Goal: Transaction & Acquisition: Purchase product/service

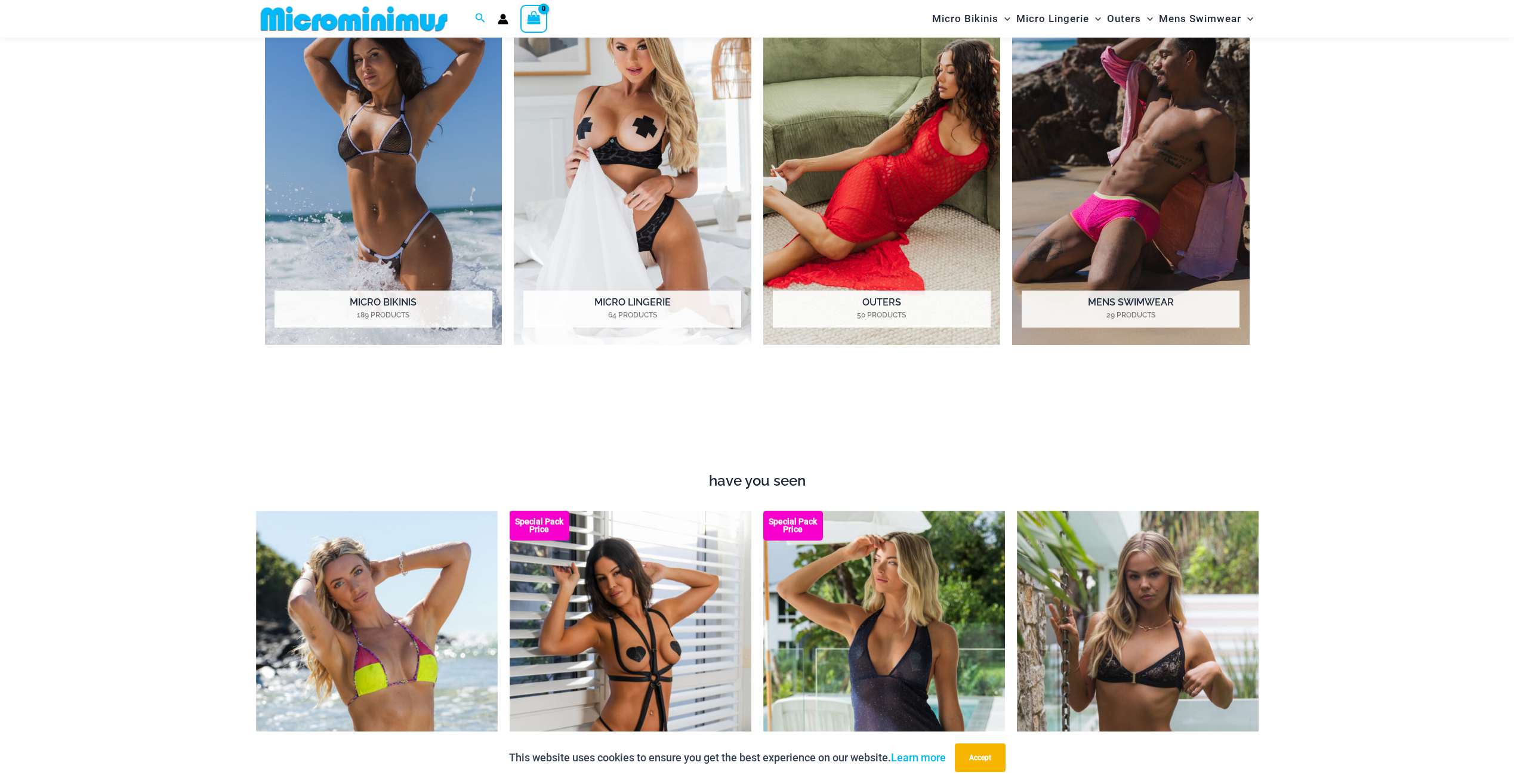
scroll to position [1421, 0]
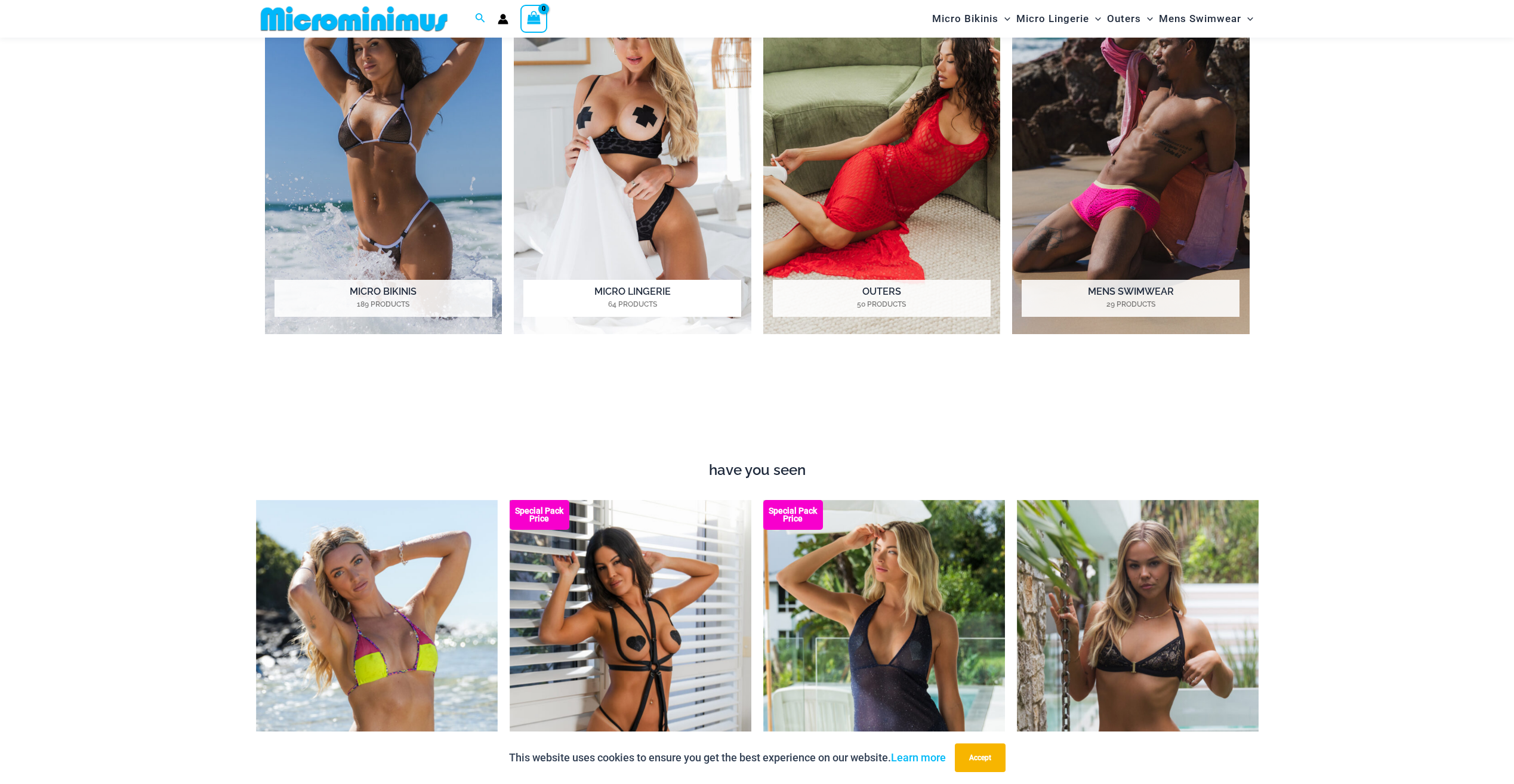
click at [602, 195] on img "Visit product category Micro Lingerie" at bounding box center [633, 152] width 237 height 364
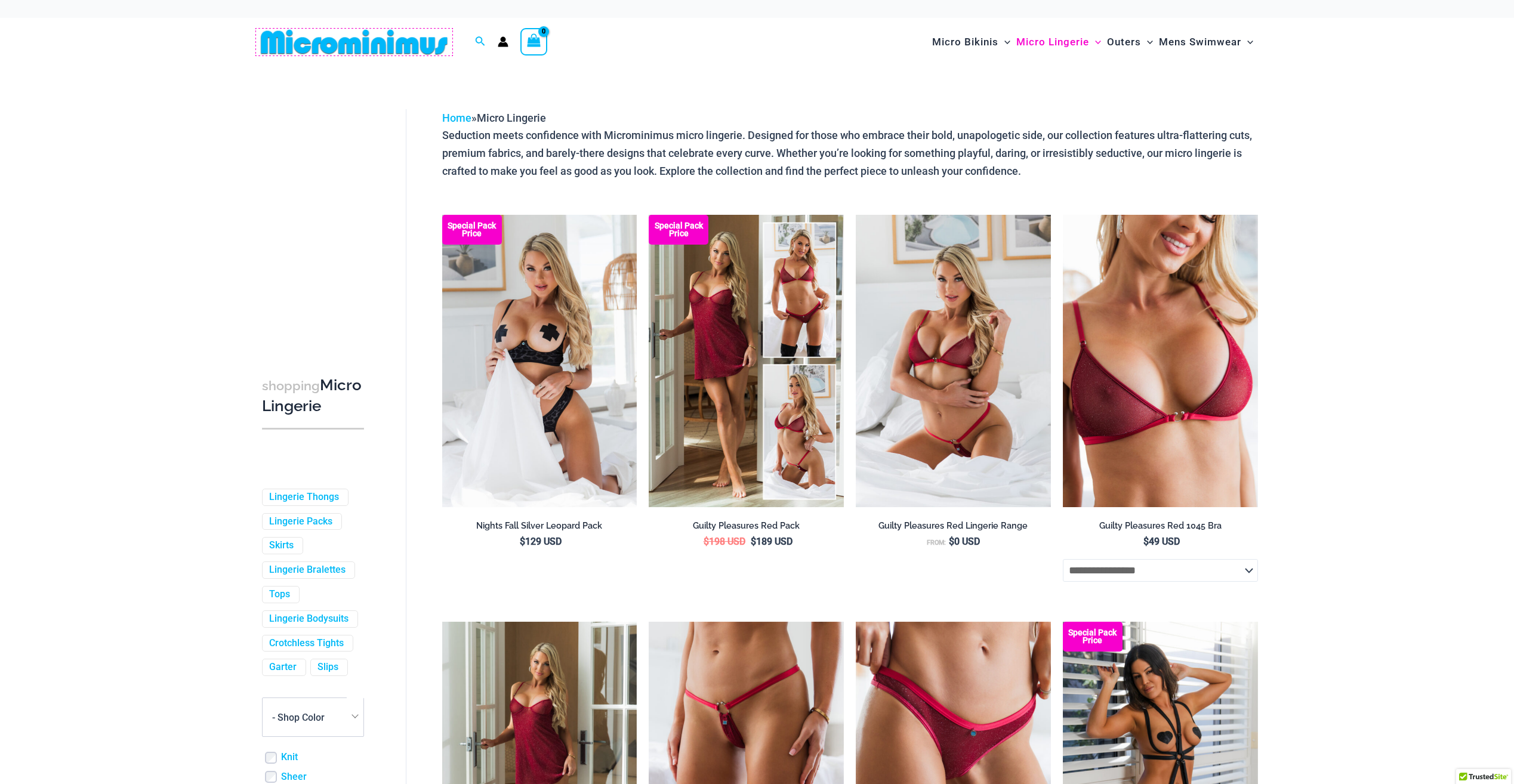
click at [374, 52] on img at bounding box center [354, 42] width 197 height 27
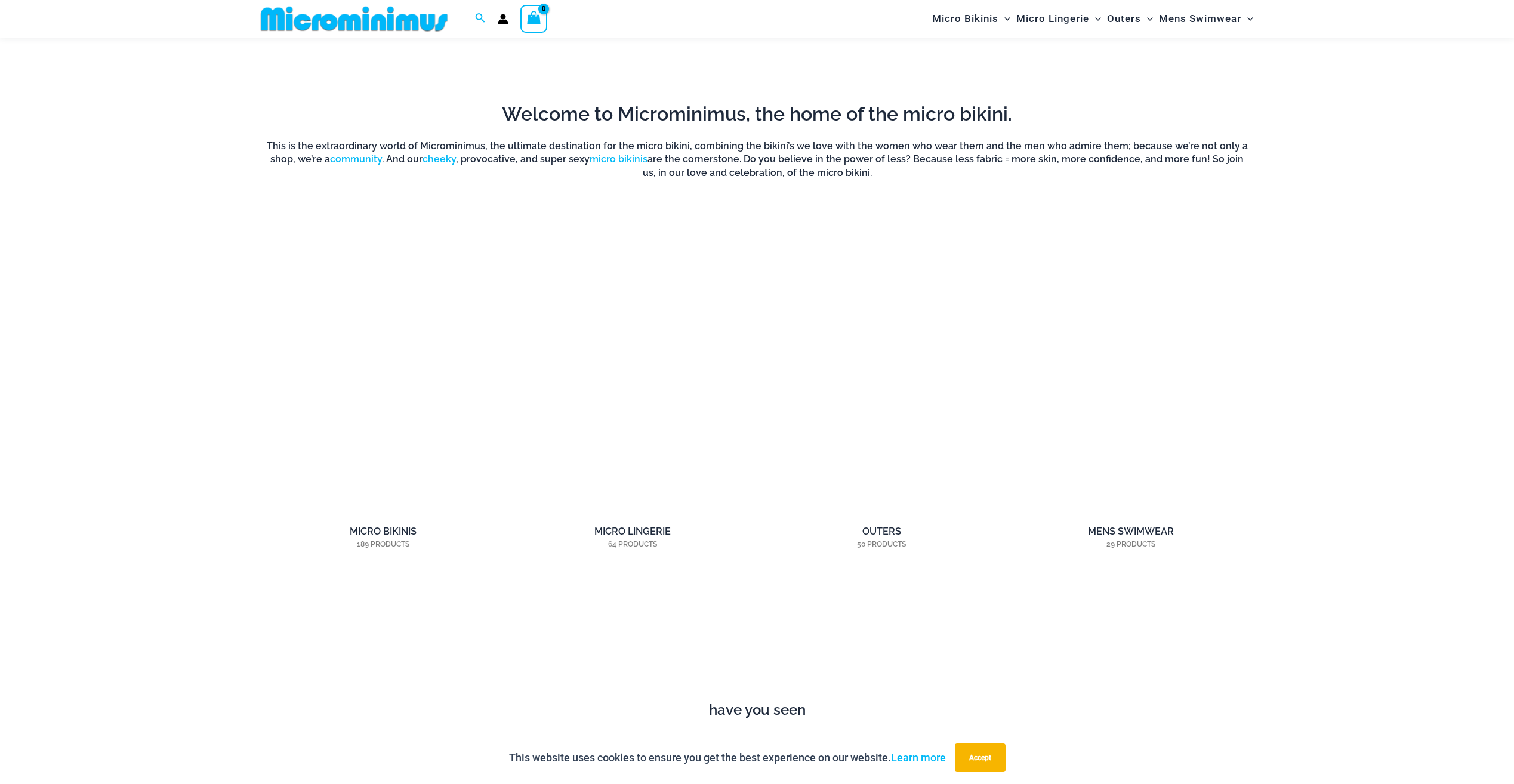
scroll to position [1184, 0]
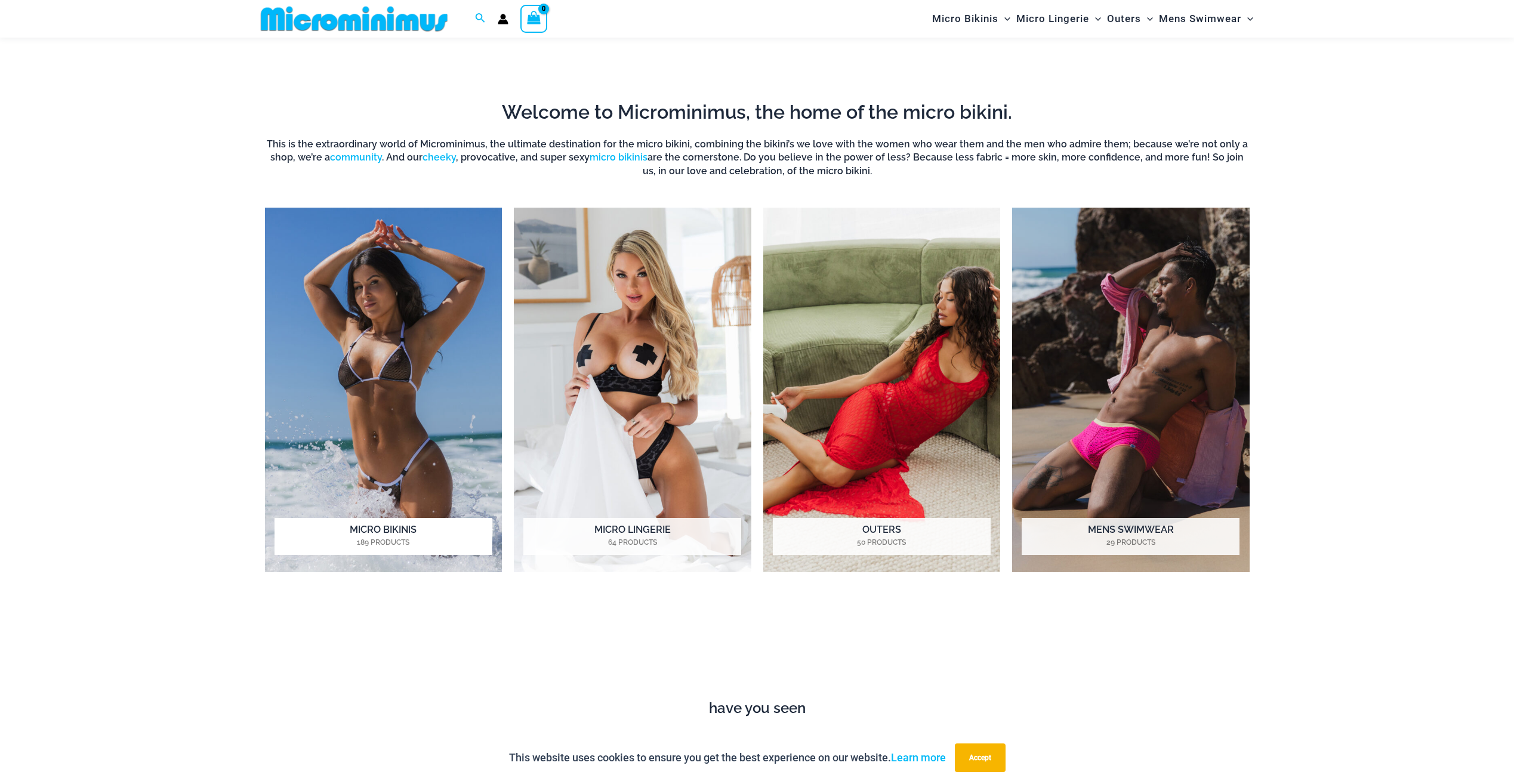
click at [425, 340] on img "Visit product category Micro Bikinis" at bounding box center [384, 389] width 237 height 364
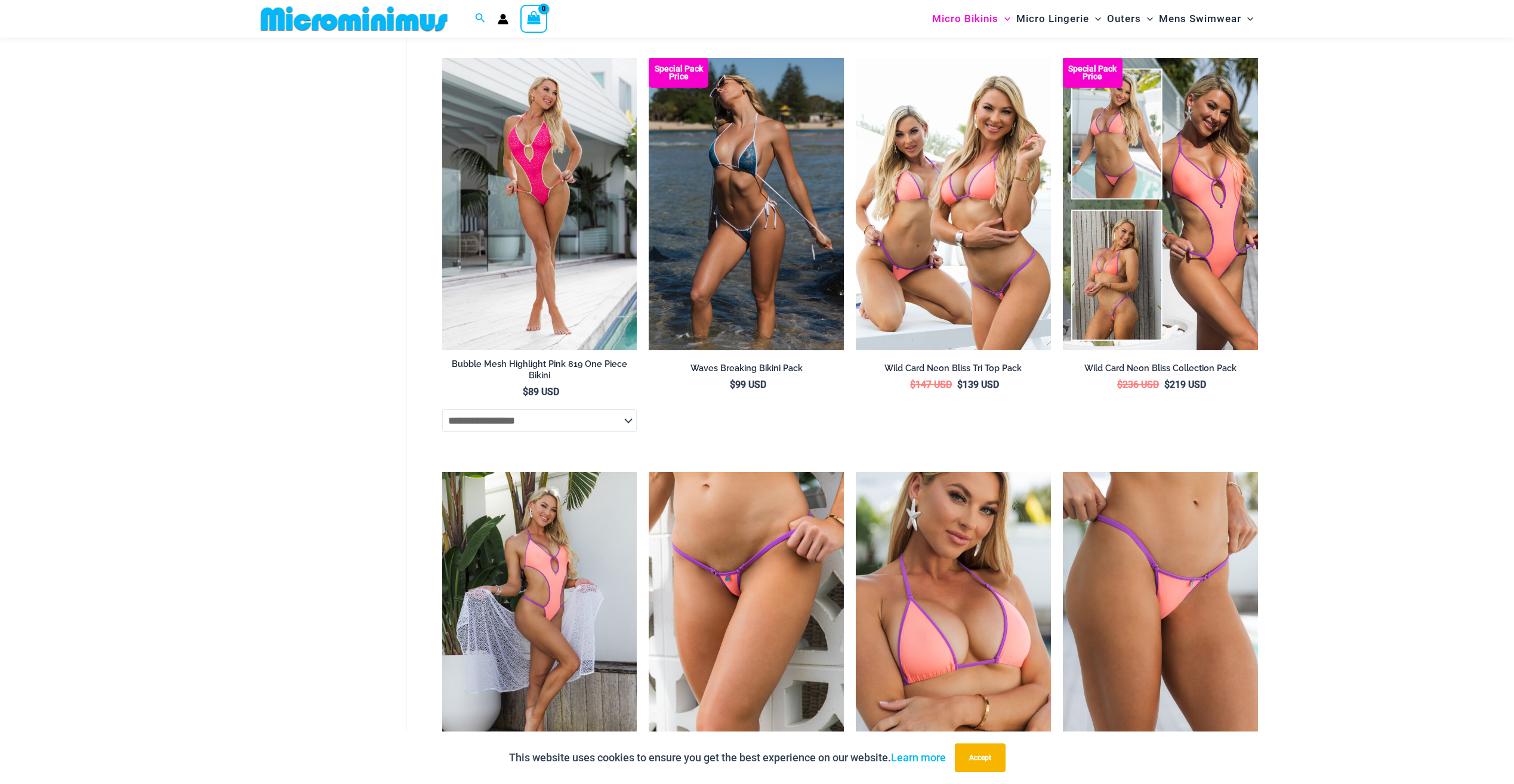
scroll to position [2435, 0]
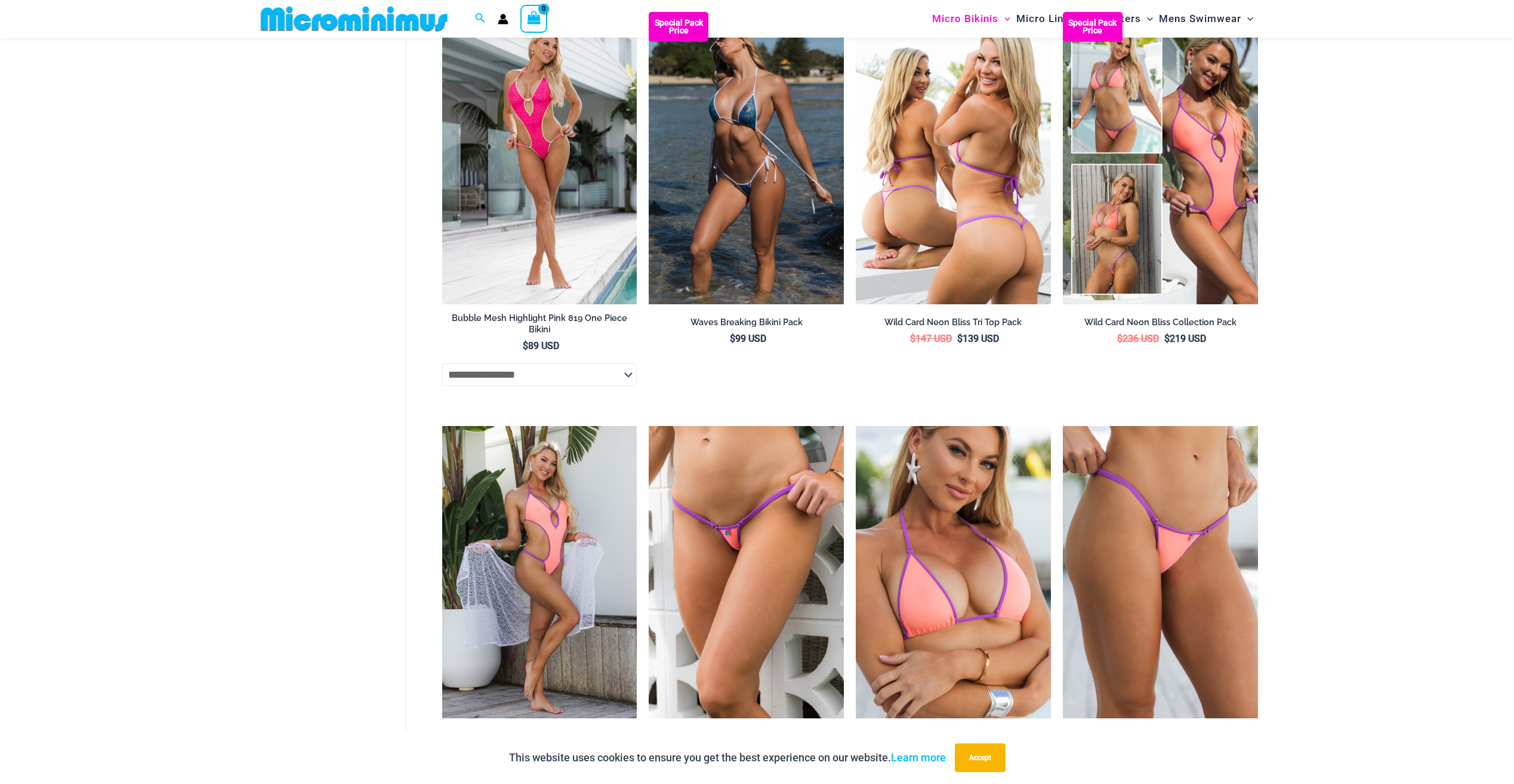
click at [995, 228] on img at bounding box center [953, 158] width 195 height 292
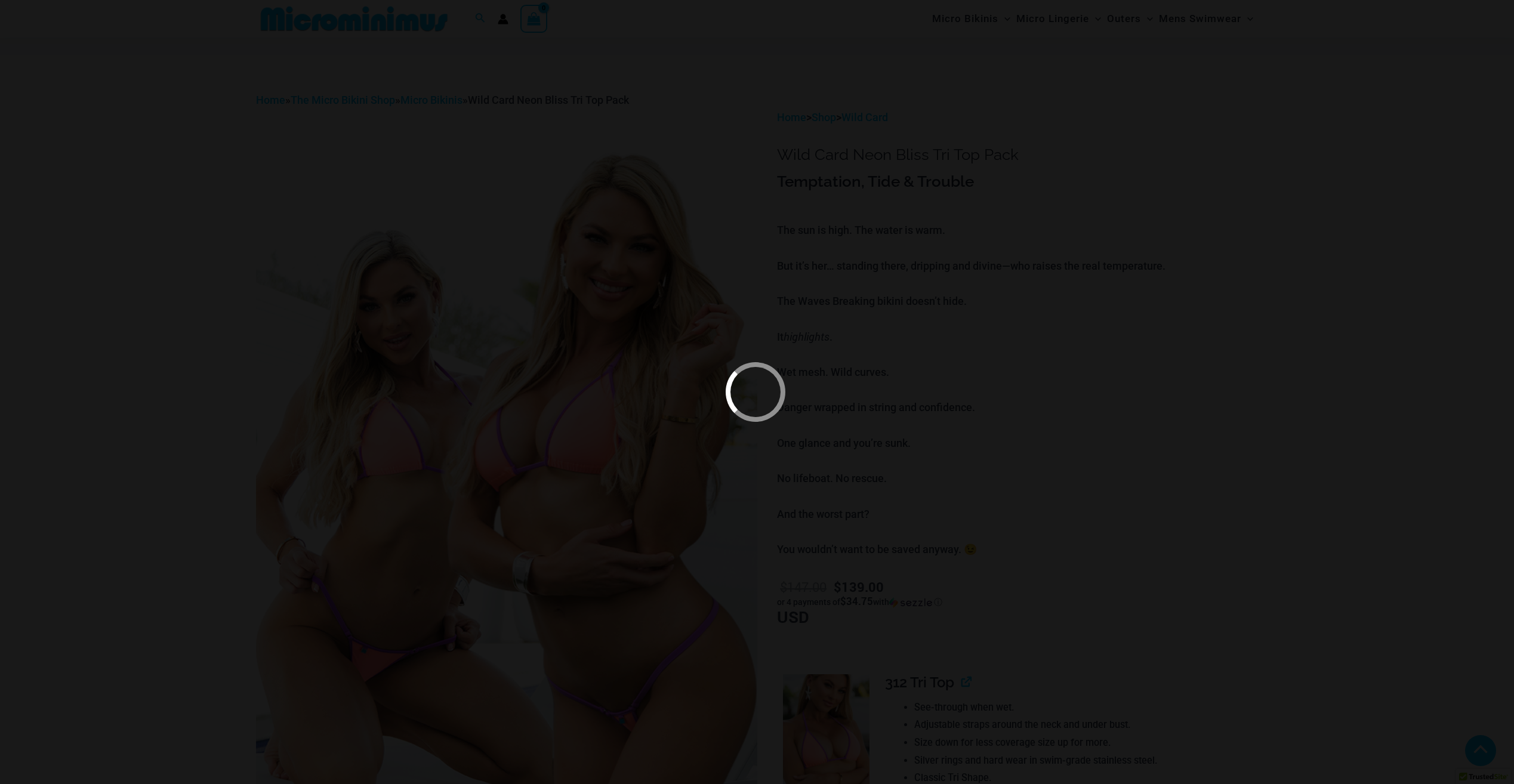
scroll to position [716, 0]
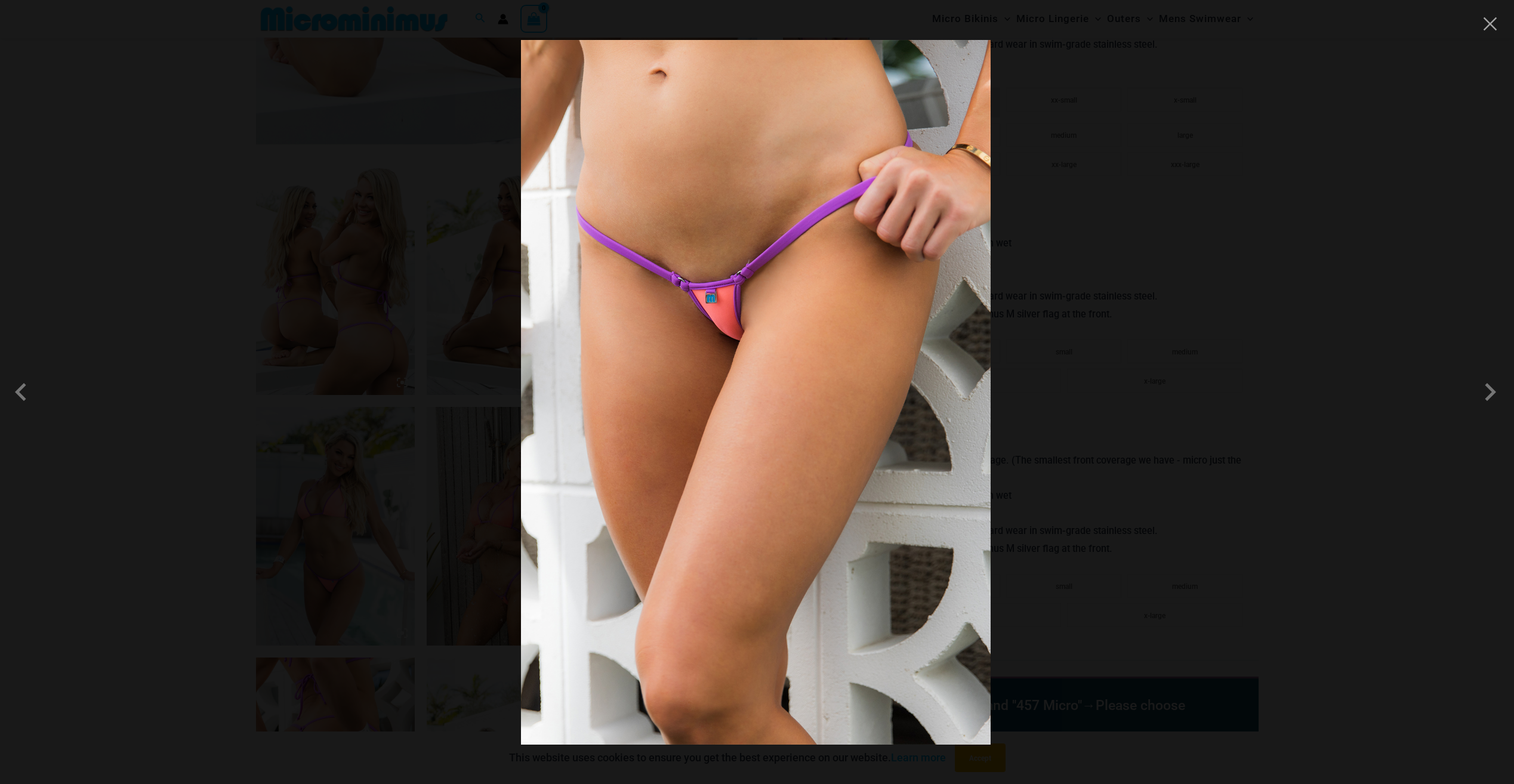
click at [1131, 391] on div at bounding box center [757, 392] width 1514 height 784
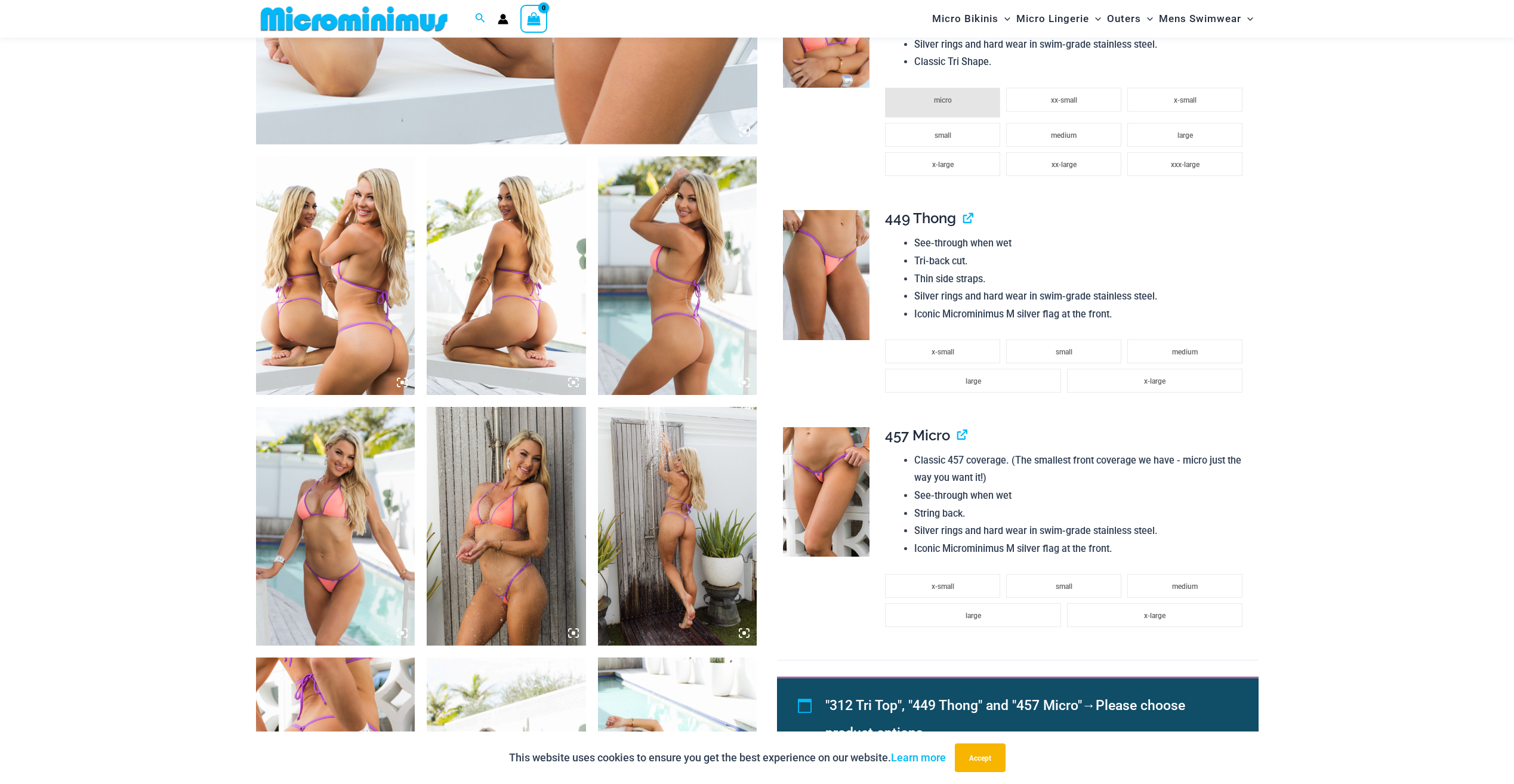
click at [402, 13] on img at bounding box center [354, 19] width 197 height 27
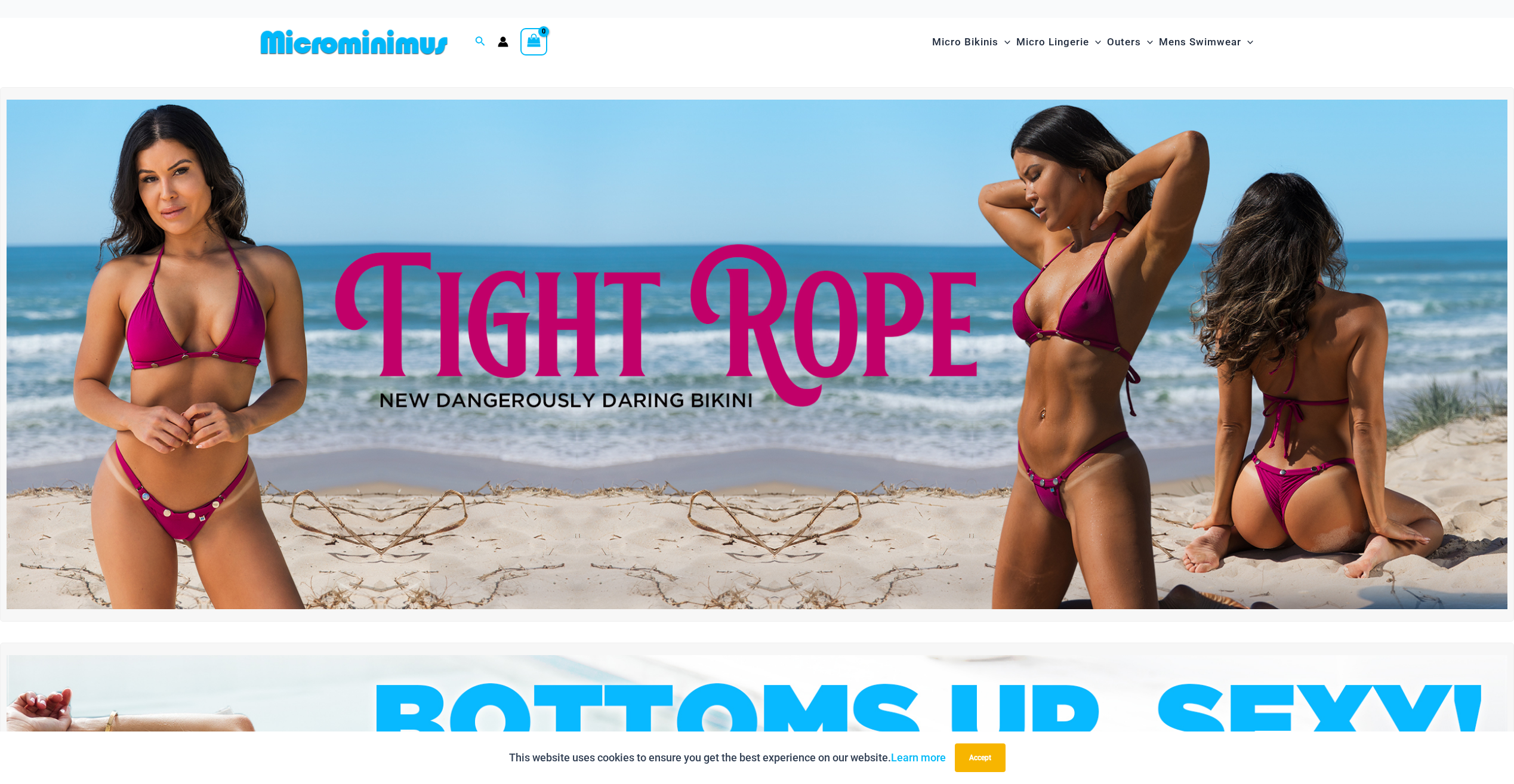
click at [300, 49] on img at bounding box center [354, 42] width 197 height 27
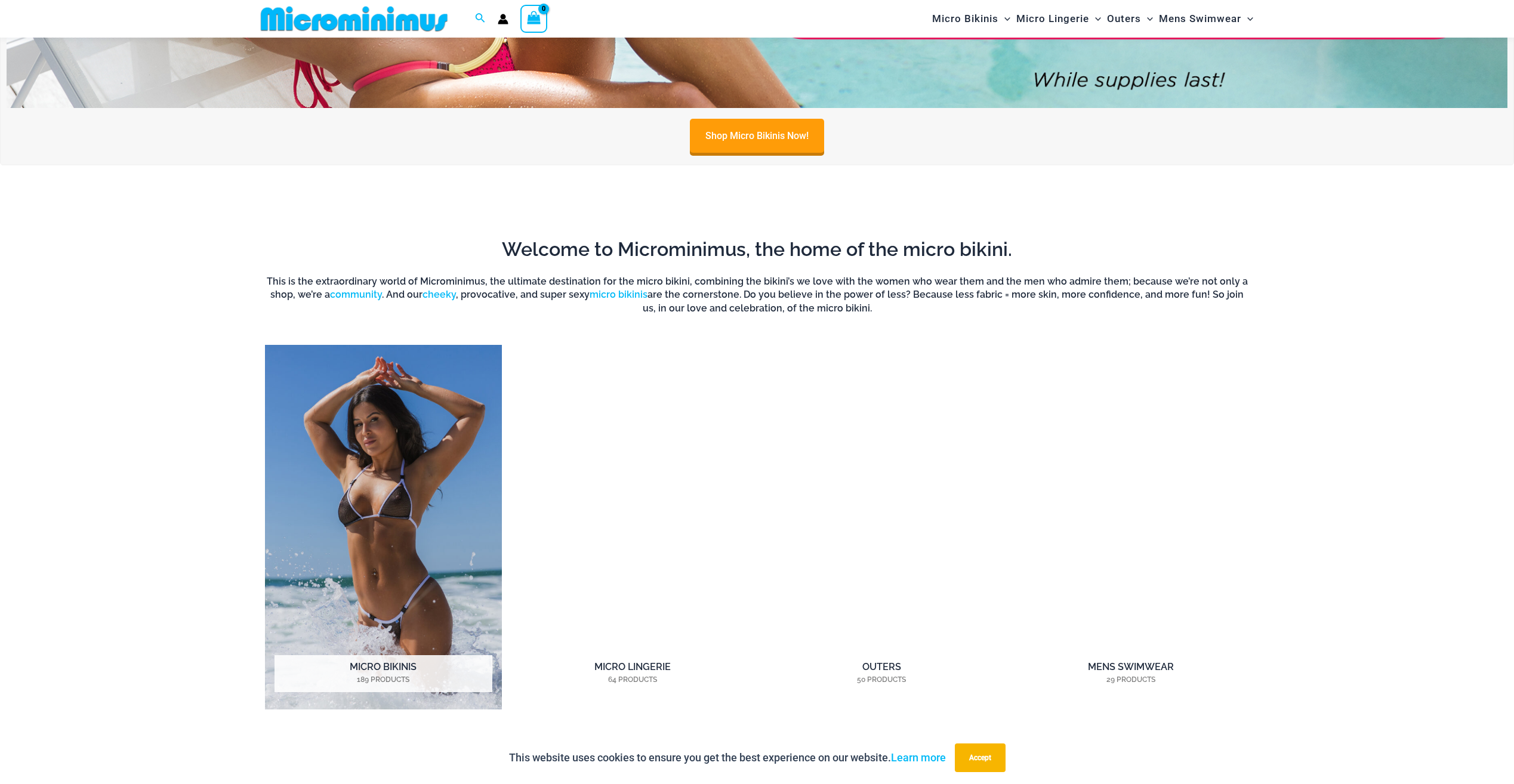
scroll to position [1123, 0]
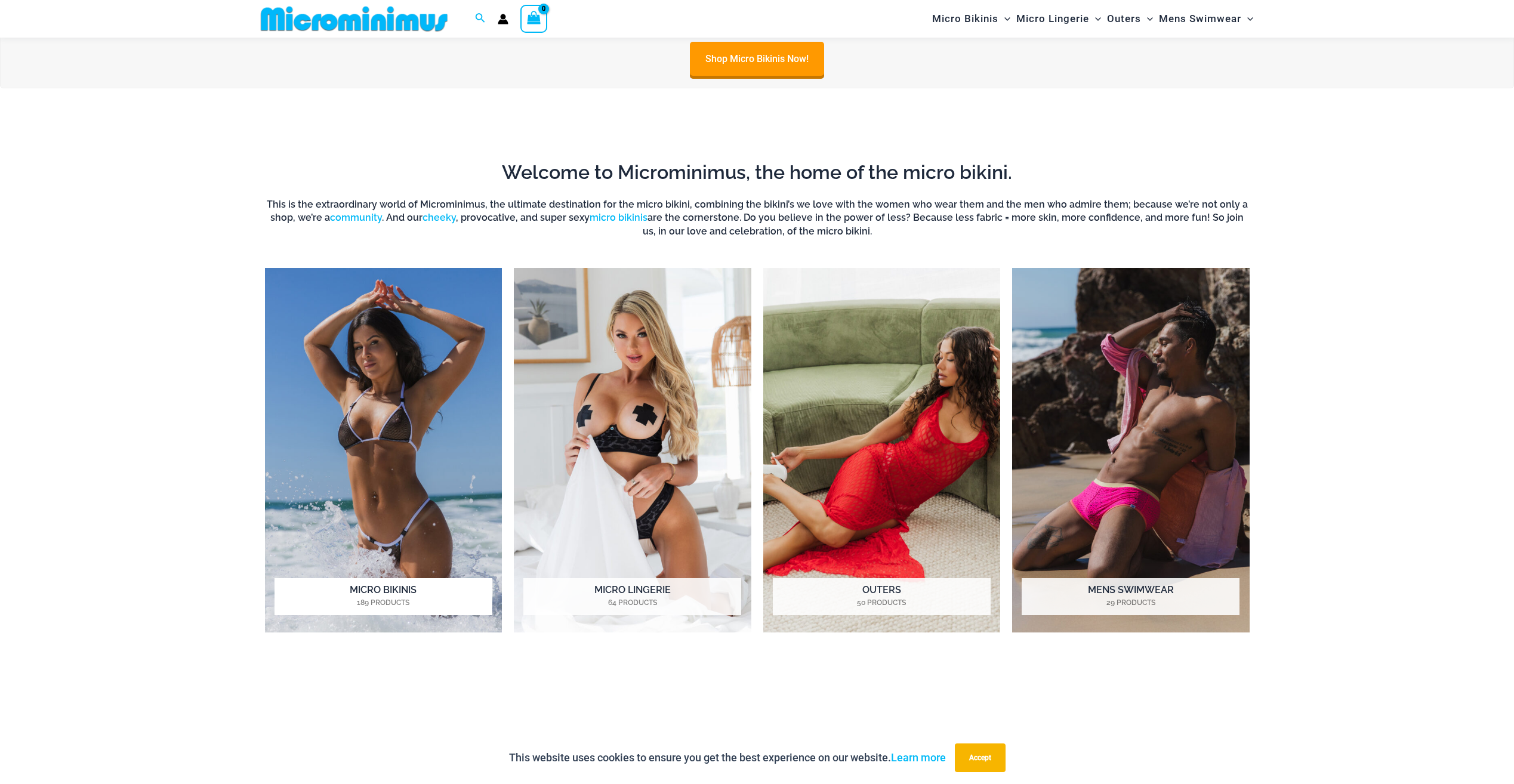
click at [460, 309] on img "Visit product category Micro Bikinis" at bounding box center [384, 450] width 237 height 364
